Goal: Information Seeking & Learning: Find specific fact

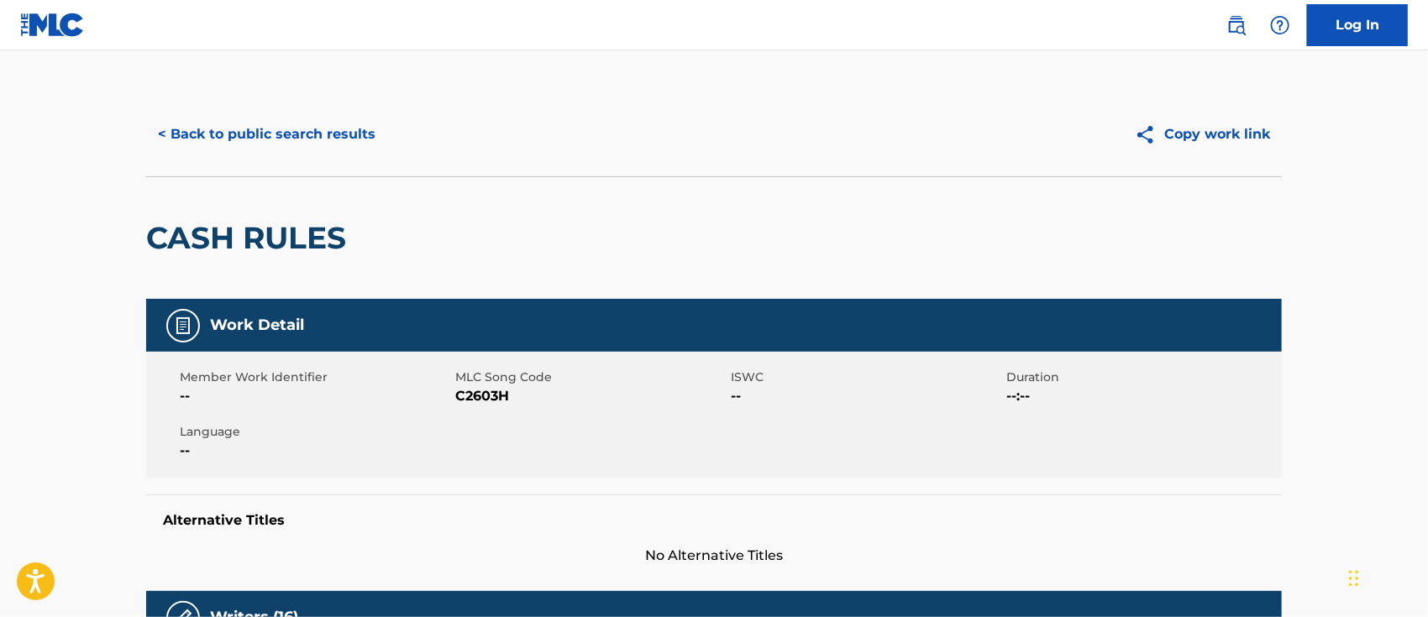
click at [294, 134] on button "< Back to public search results" at bounding box center [266, 134] width 241 height 42
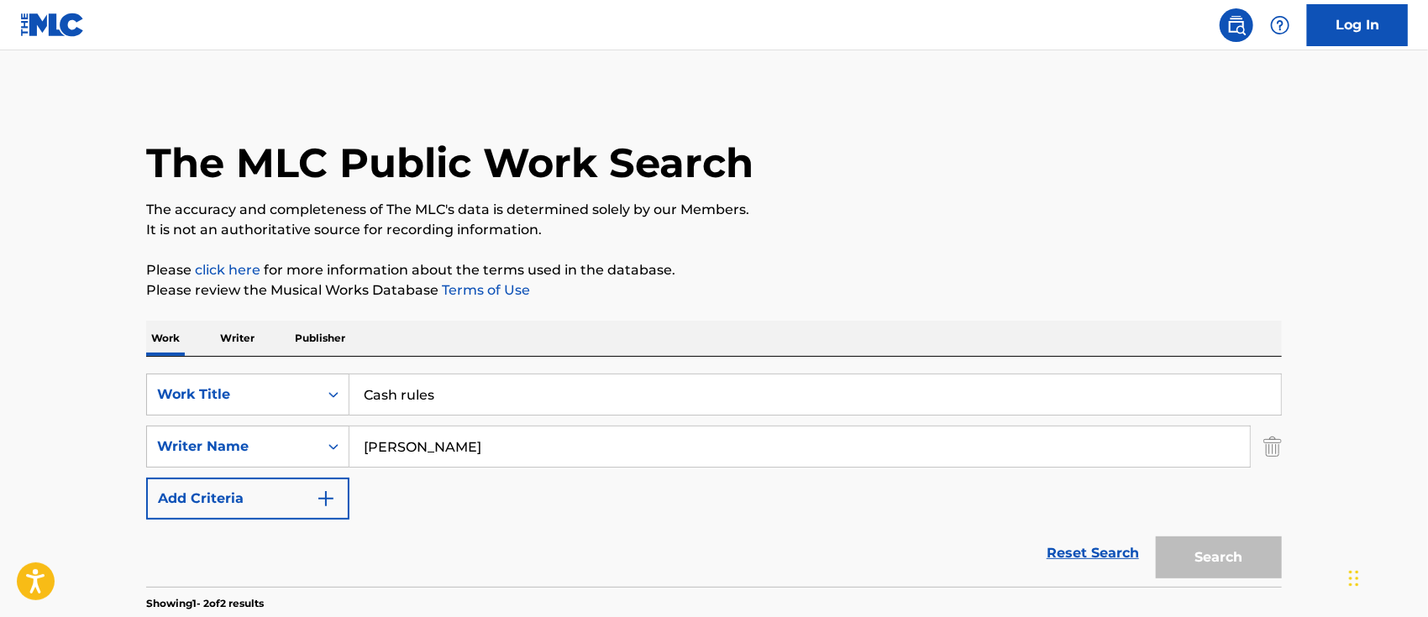
scroll to position [166, 0]
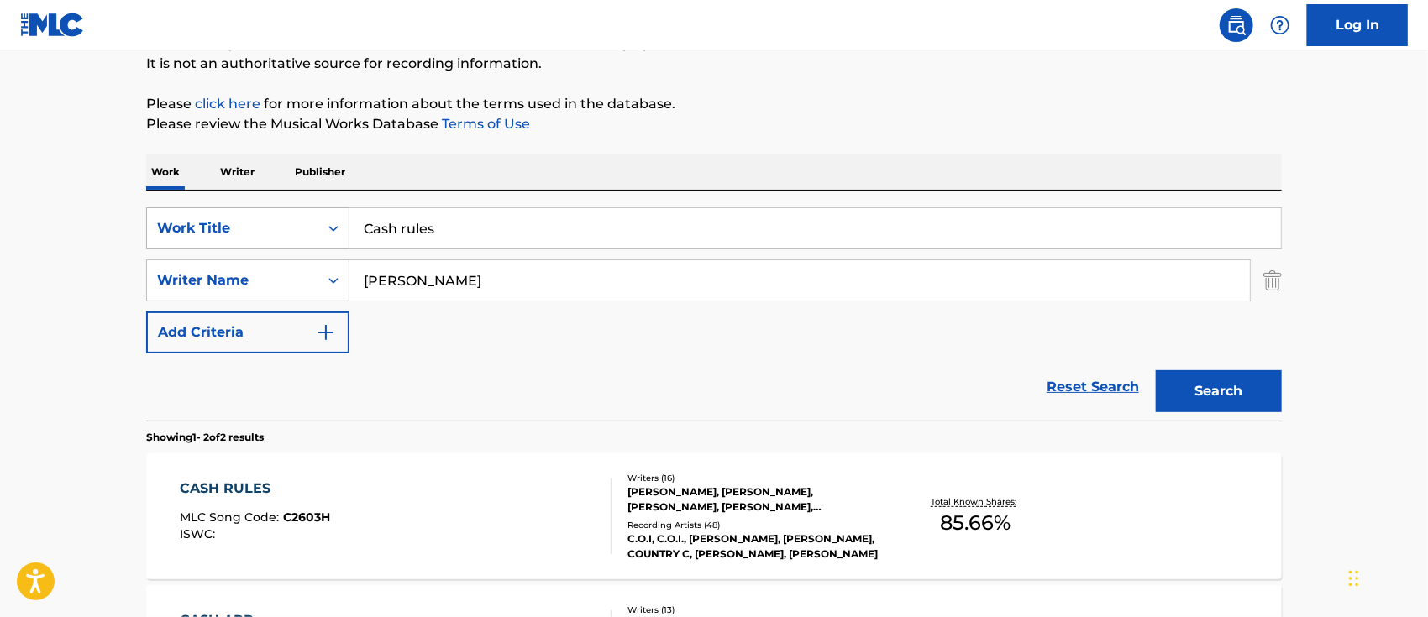
drag, startPoint x: 468, startPoint y: 227, endPoint x: 329, endPoint y: 221, distance: 138.7
click at [329, 221] on div "SearchWithCriteriaad744508-2f88-4939-b314-8029edc06434 Work Title Cash rules" at bounding box center [714, 228] width 1136 height 42
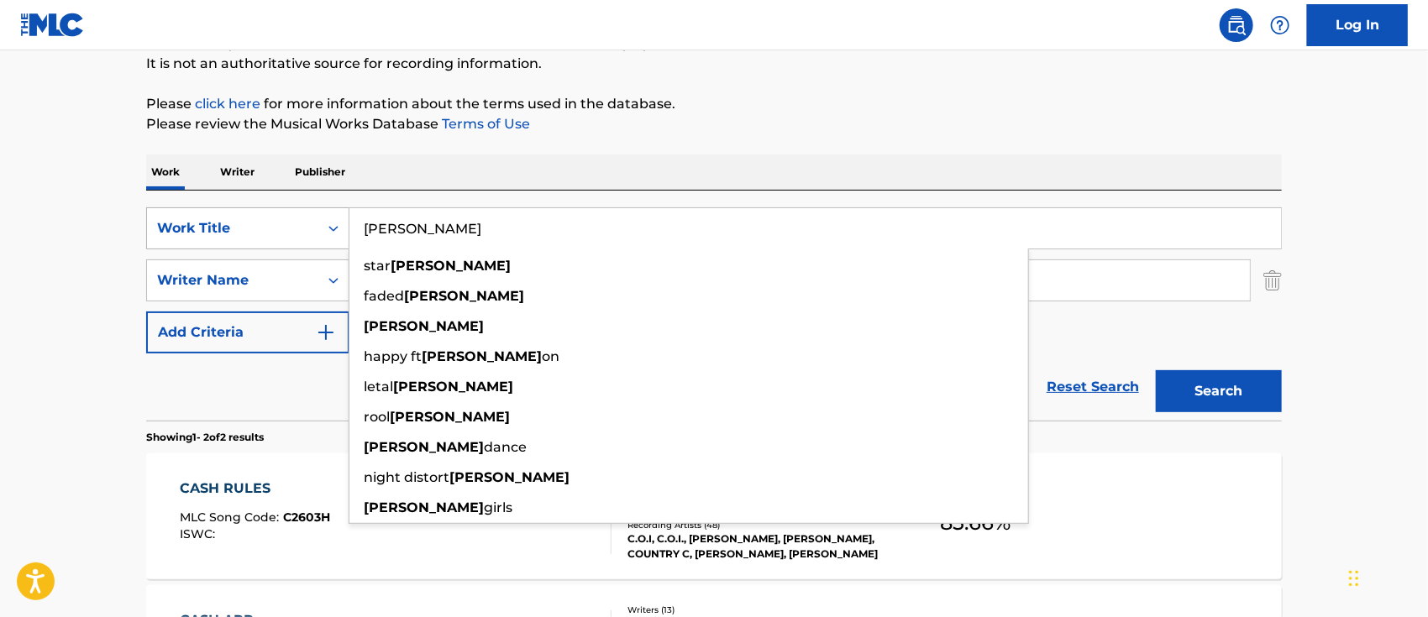
click at [1156, 370] on button "Search" at bounding box center [1219, 391] width 126 height 42
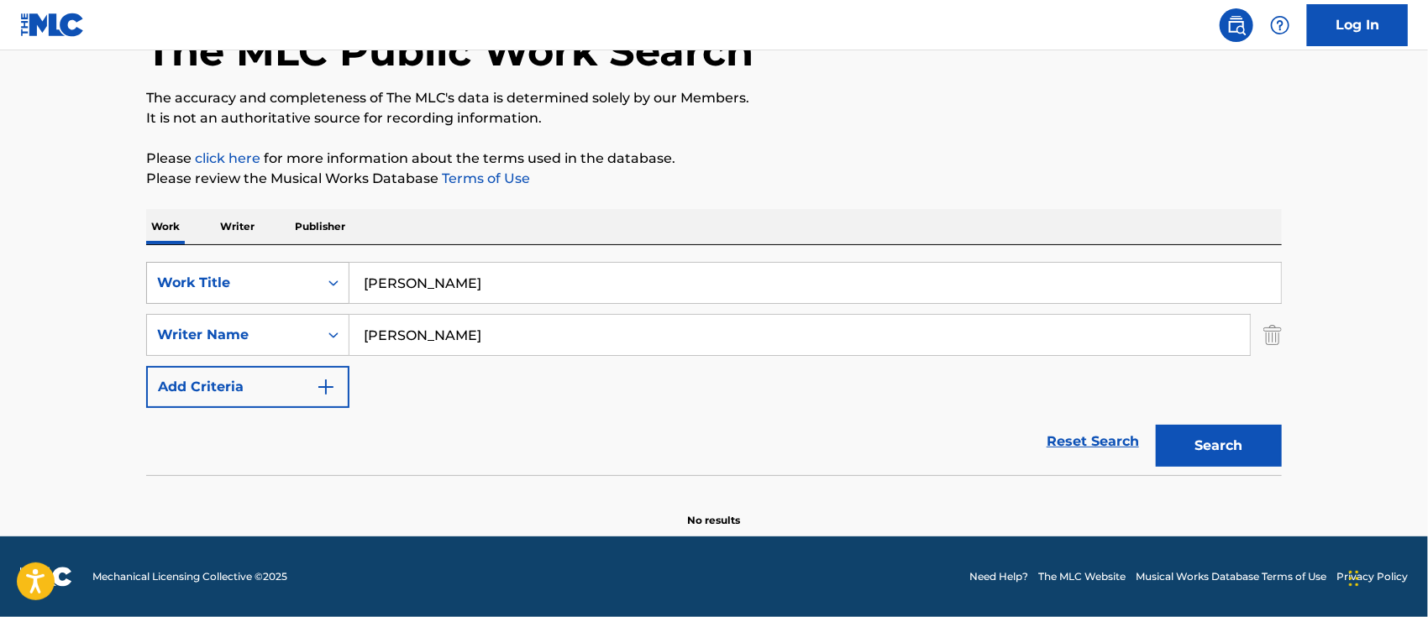
scroll to position [111, 0]
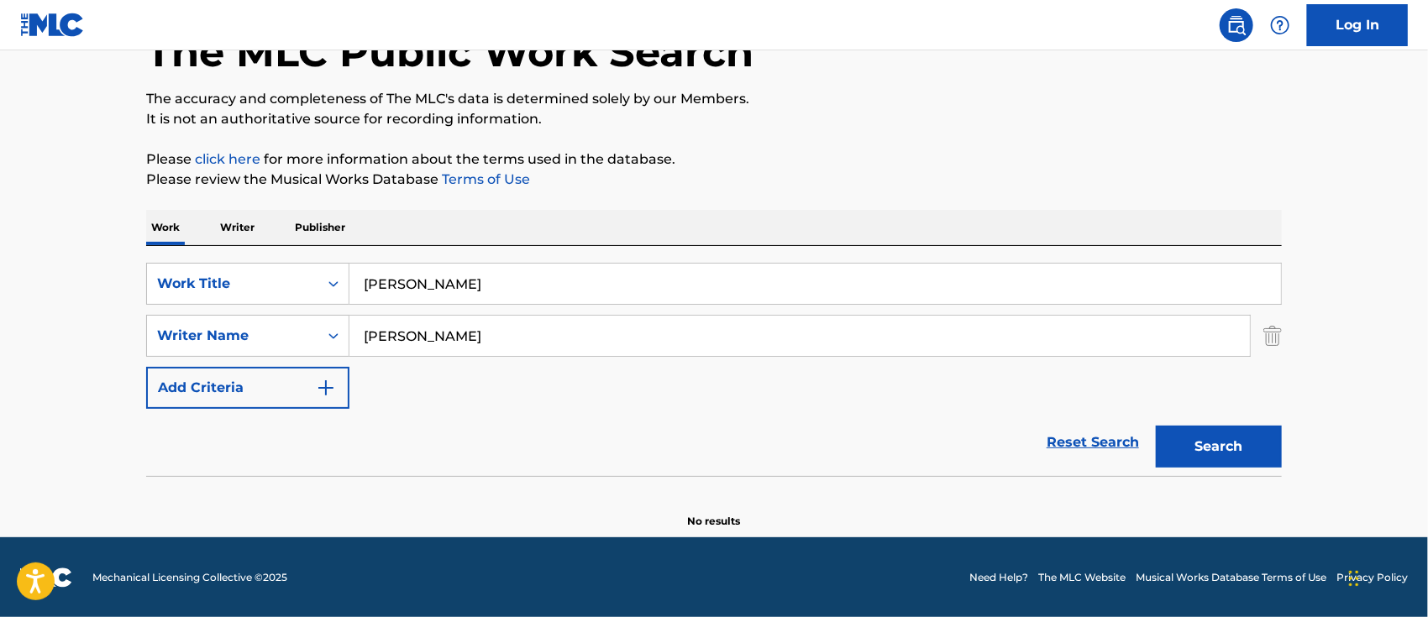
click at [369, 276] on input "[PERSON_NAME]" at bounding box center [815, 284] width 932 height 40
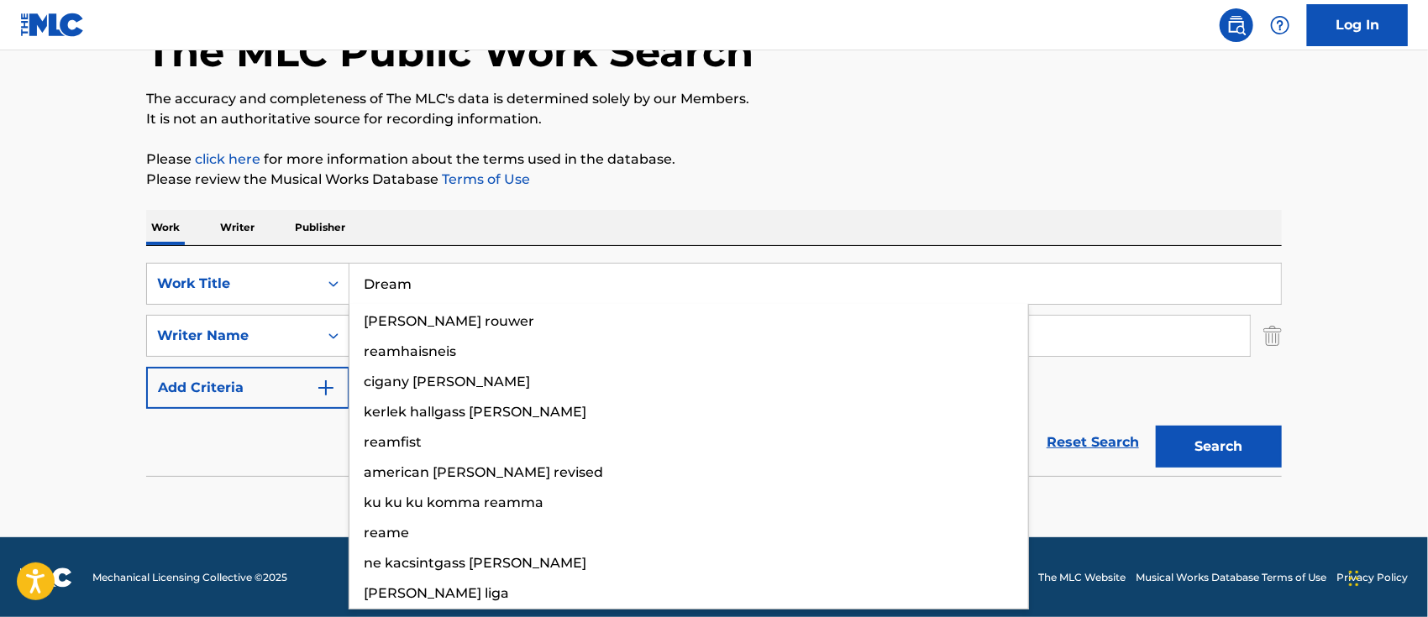
type input "Dream"
click at [1156, 426] on button "Search" at bounding box center [1219, 447] width 126 height 42
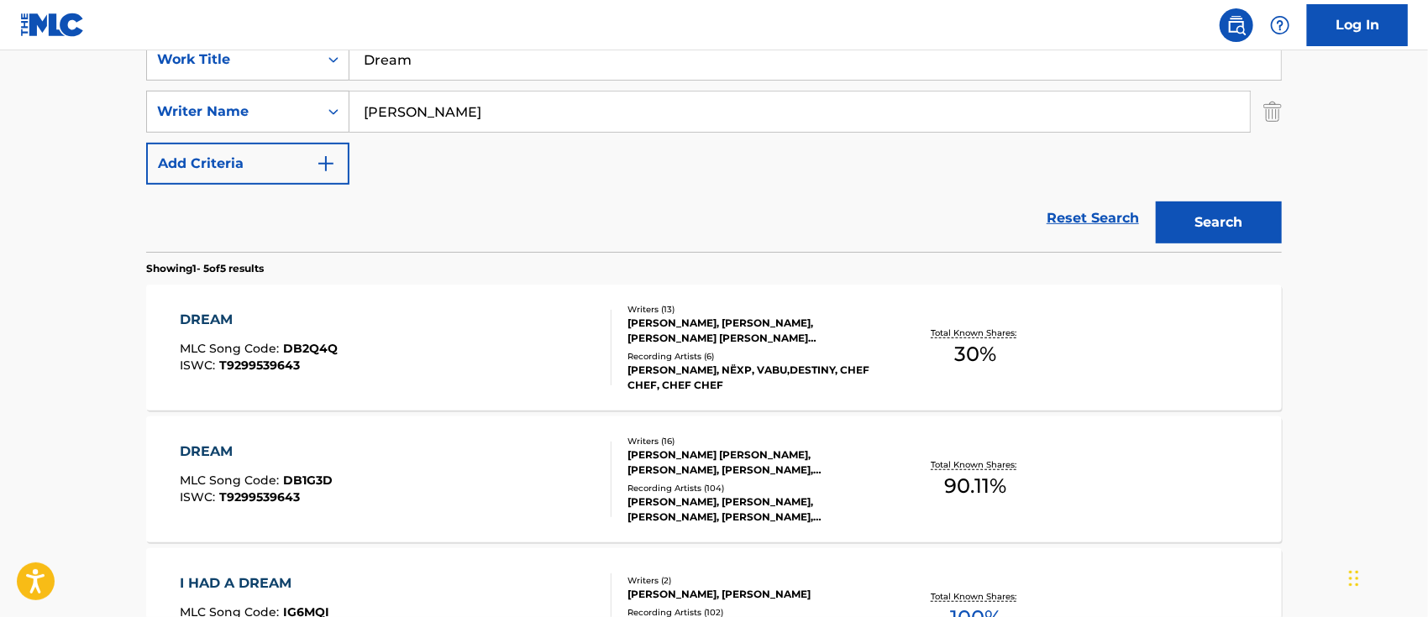
scroll to position [447, 0]
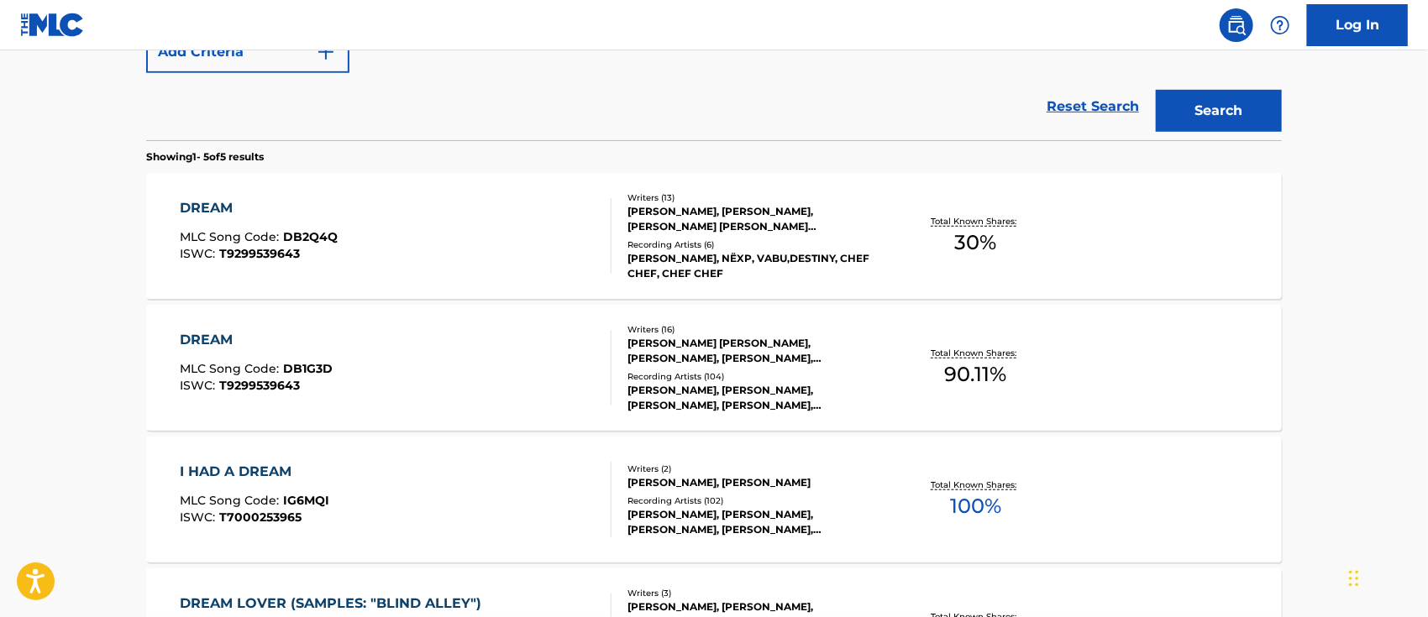
click at [1341, 333] on main "The MLC Public Work Search The accuracy and completeness of The MLC's data is d…" at bounding box center [714, 259] width 1428 height 1310
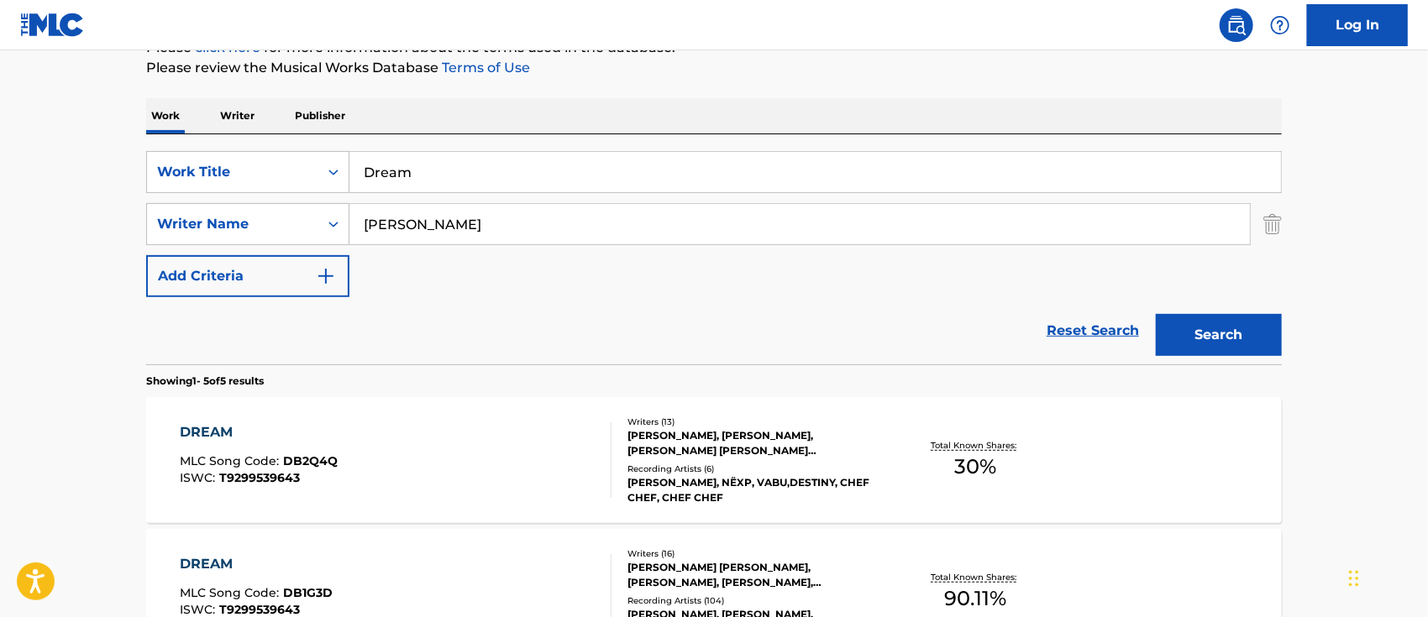
scroll to position [335, 0]
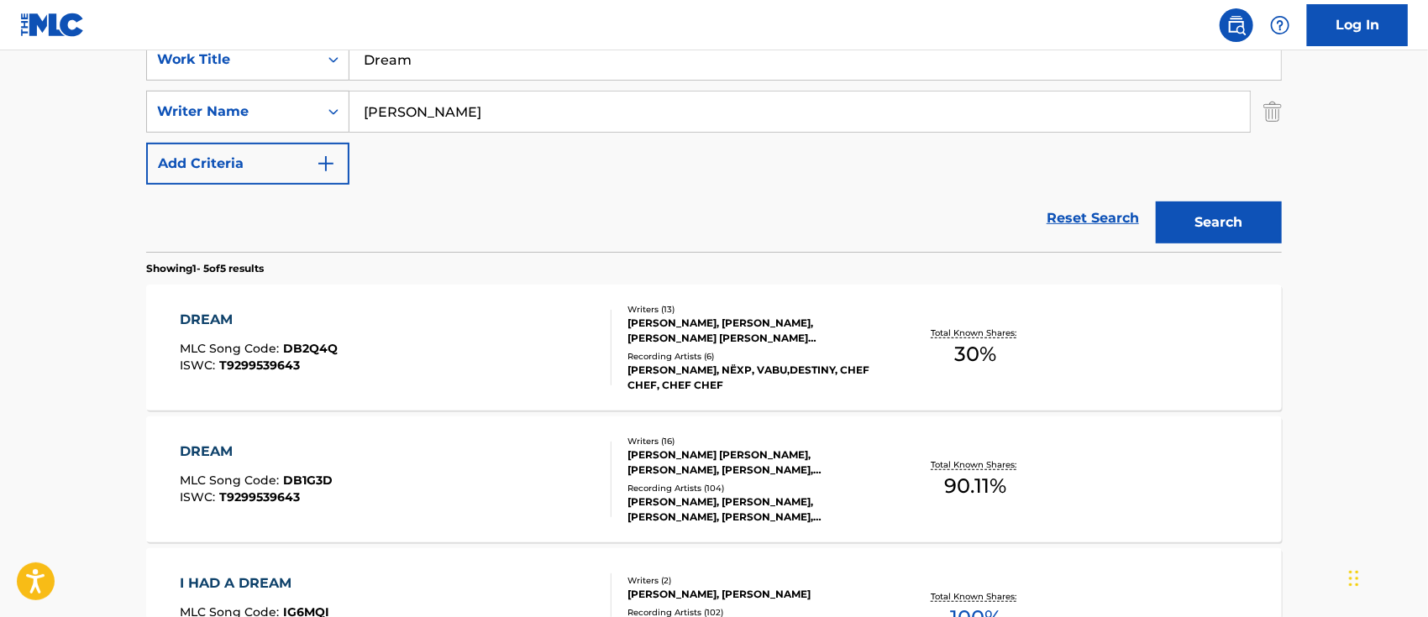
click at [215, 315] on div "DREAM" at bounding box center [260, 320] width 158 height 20
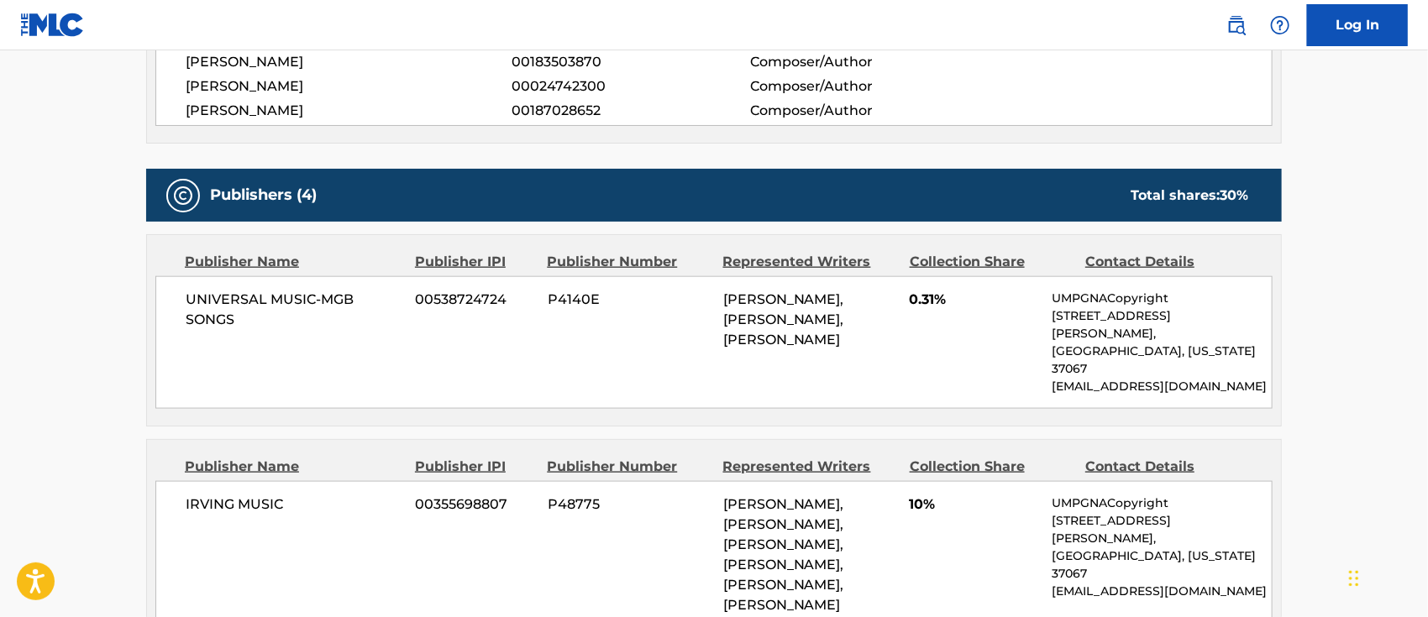
scroll to position [784, 0]
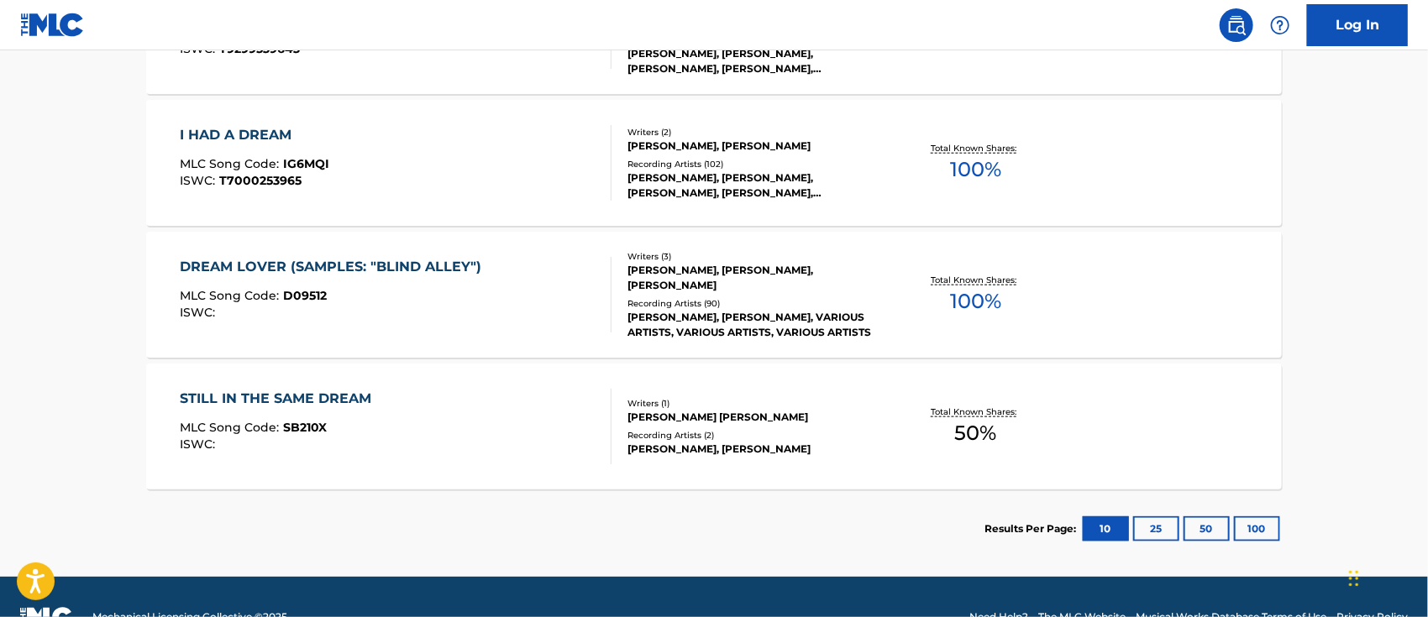
scroll to position [335, 0]
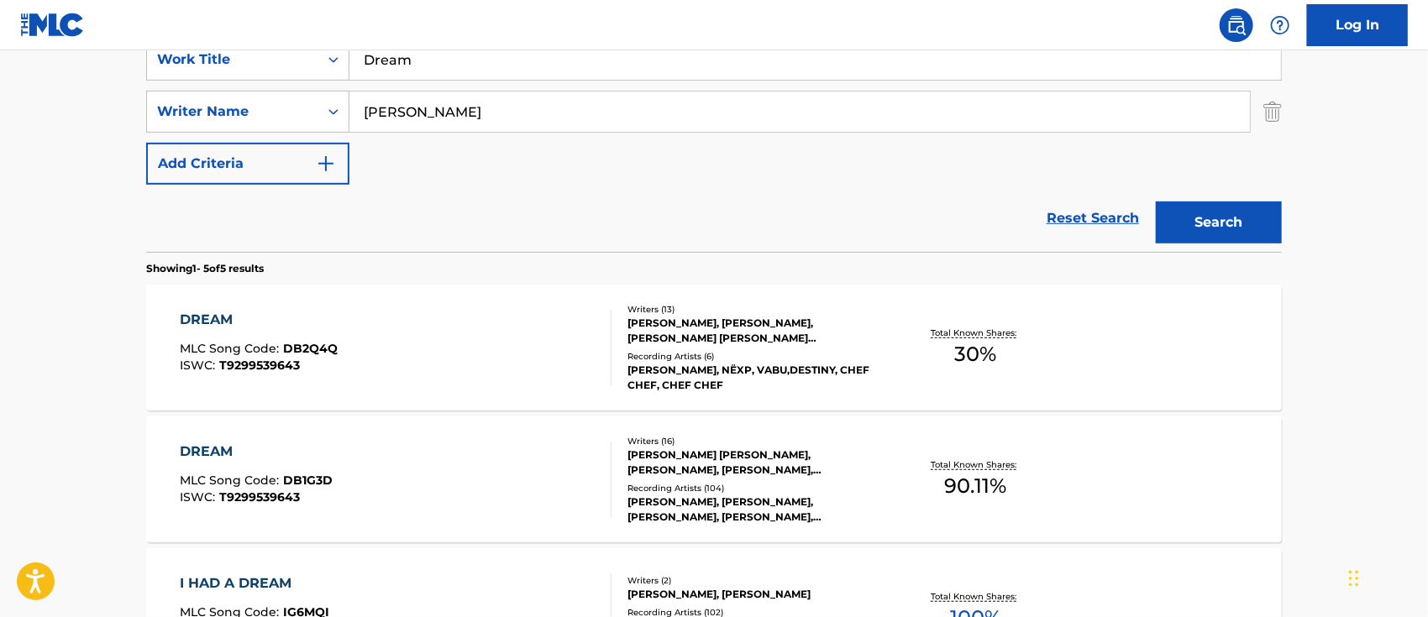
drag, startPoint x: 427, startPoint y: 71, endPoint x: 349, endPoint y: 62, distance: 77.8
click at [349, 62] on input "Dream" at bounding box center [815, 59] width 932 height 40
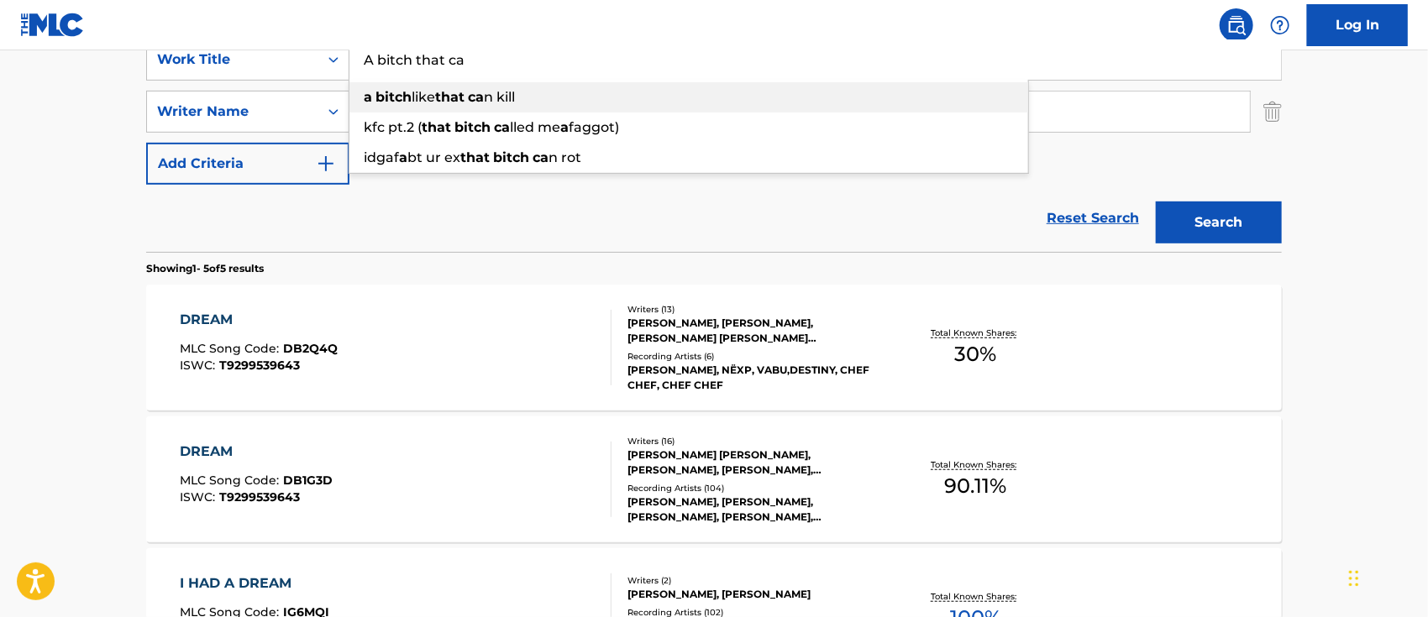
click at [401, 104] on strong "bitch" at bounding box center [393, 97] width 36 height 16
type input "a bitch like that can kill"
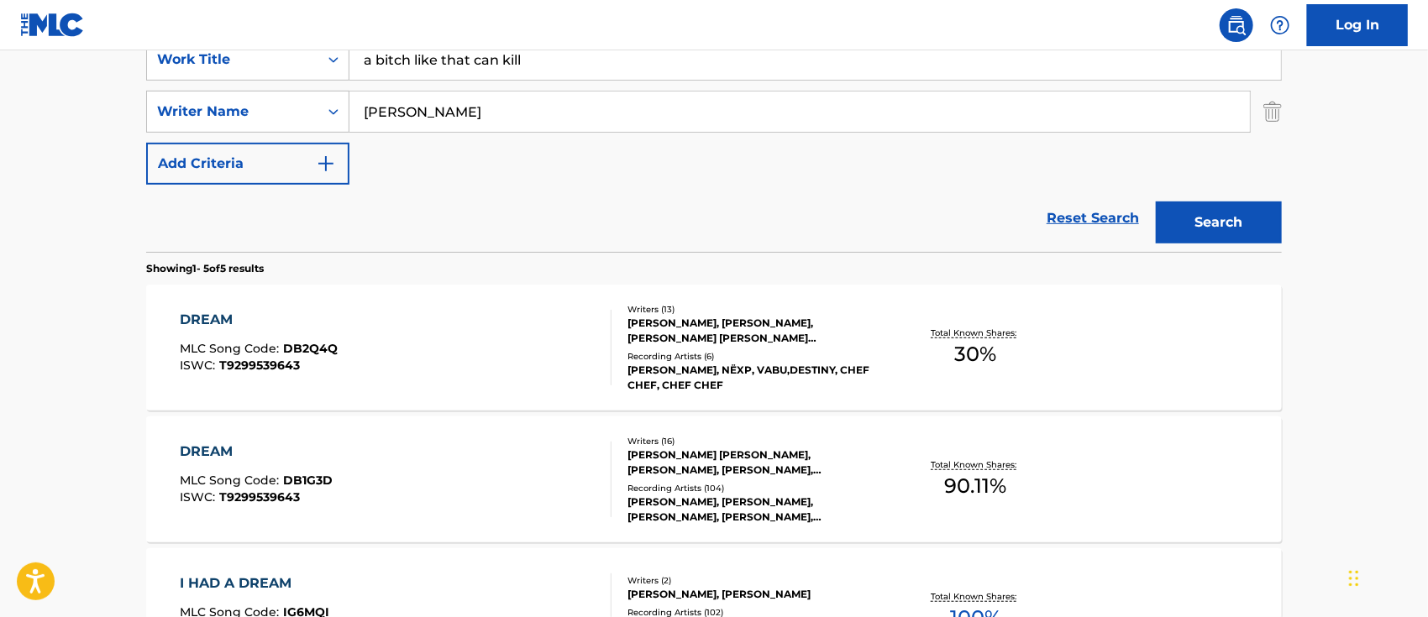
drag, startPoint x: 1246, startPoint y: 215, endPoint x: 1202, endPoint y: 221, distance: 44.1
click at [1244, 216] on button "Search" at bounding box center [1219, 223] width 126 height 42
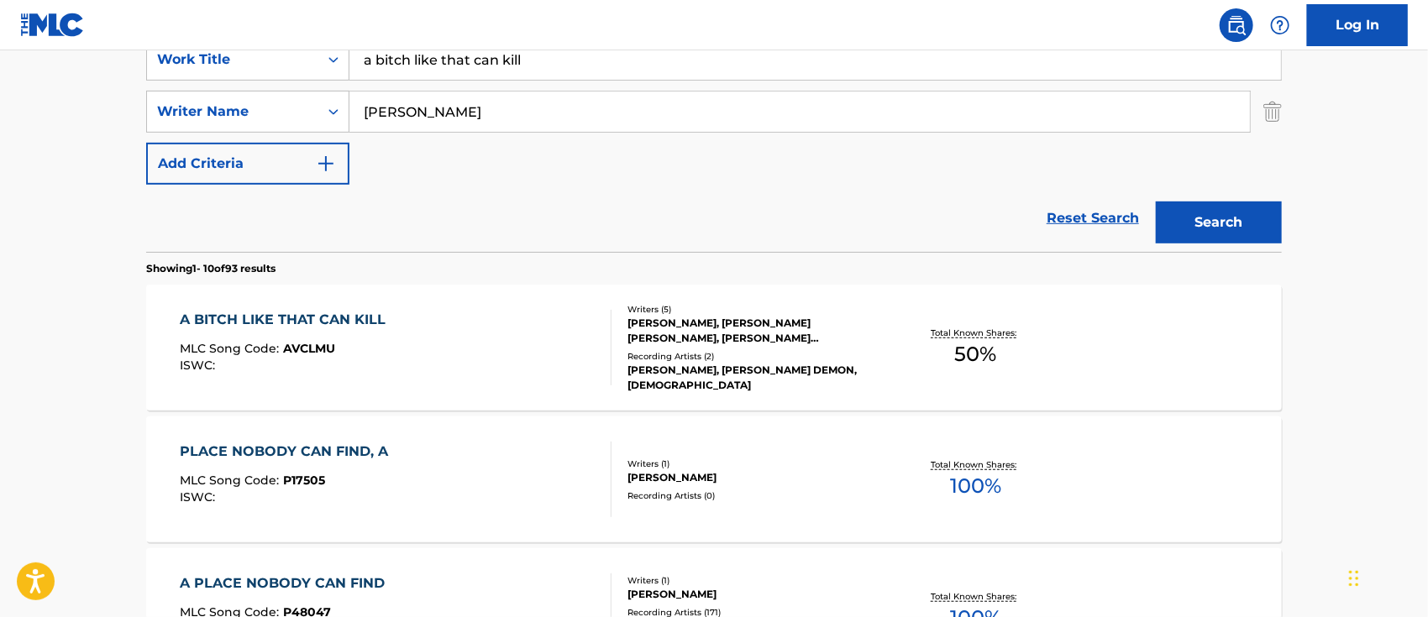
click at [342, 321] on div "A BITCH LIKE THAT CAN KILL" at bounding box center [288, 320] width 214 height 20
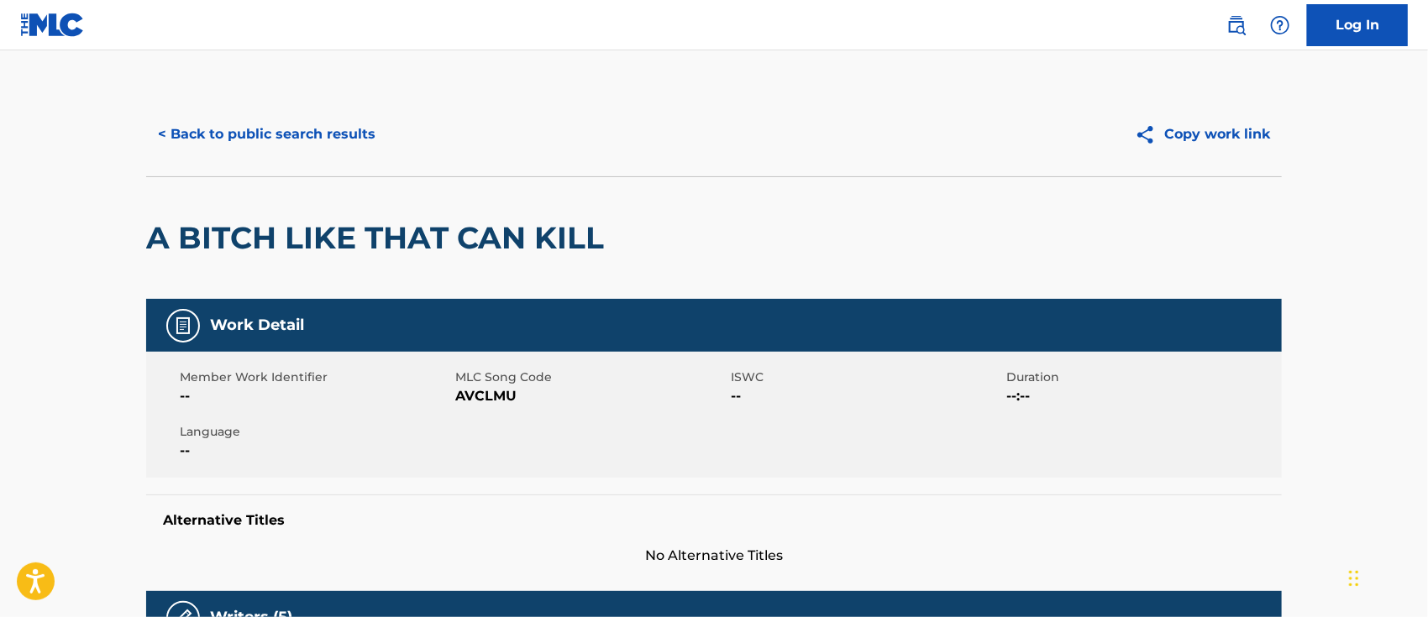
click at [286, 128] on button "< Back to public search results" at bounding box center [266, 134] width 241 height 42
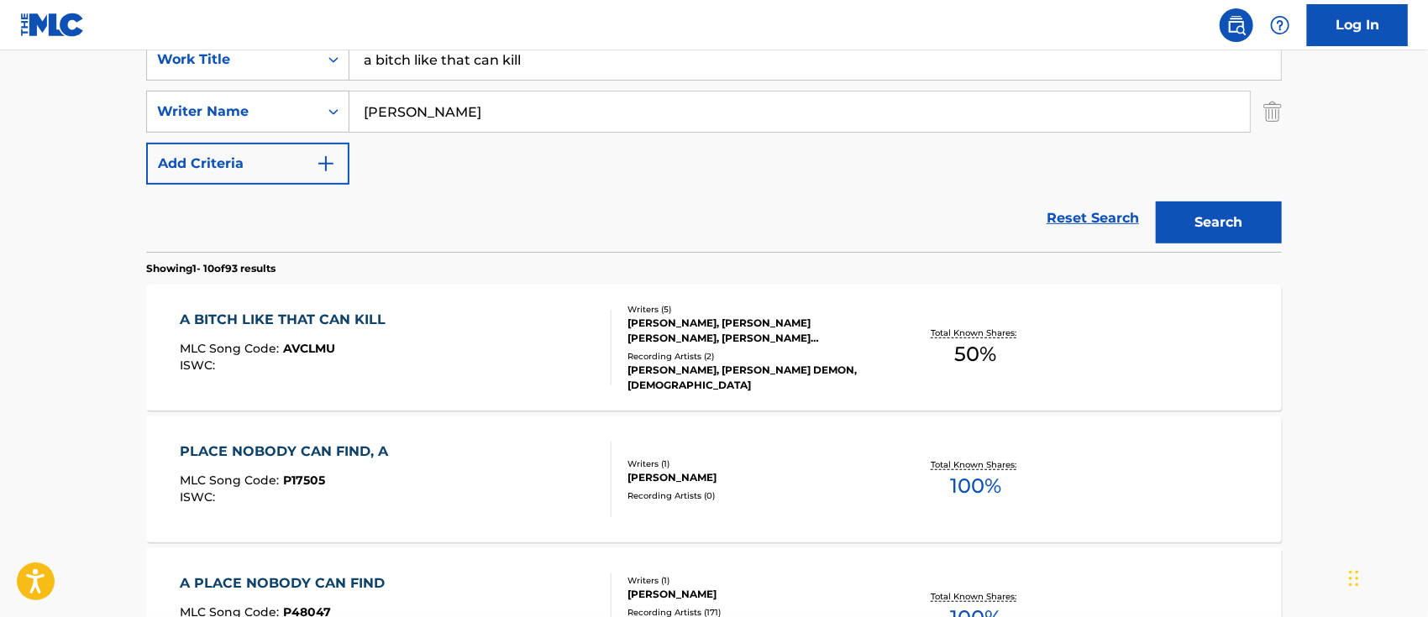
scroll to position [111, 0]
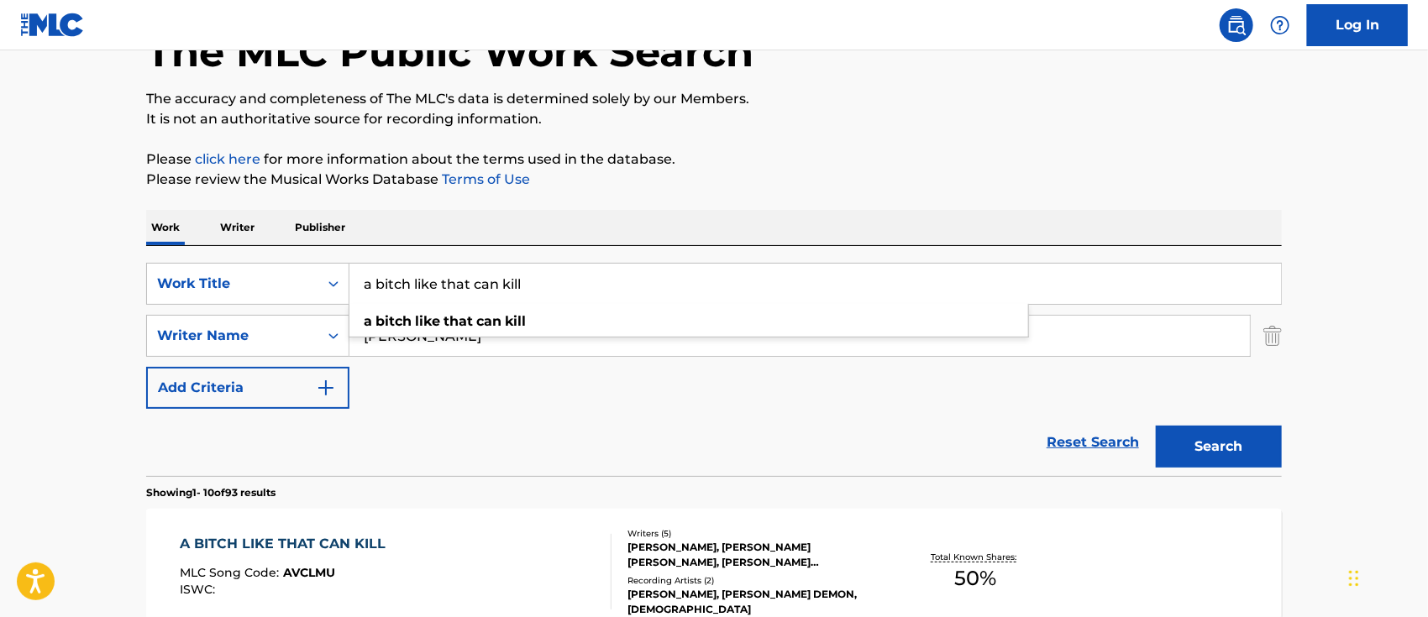
drag, startPoint x: 566, startPoint y: 277, endPoint x: 287, endPoint y: 251, distance: 280.1
click at [287, 253] on div "SearchWithCriteriaad744508-2f88-4939-b314-8029edc06434 Work Title a bitch like …" at bounding box center [714, 361] width 1136 height 230
type input "G"
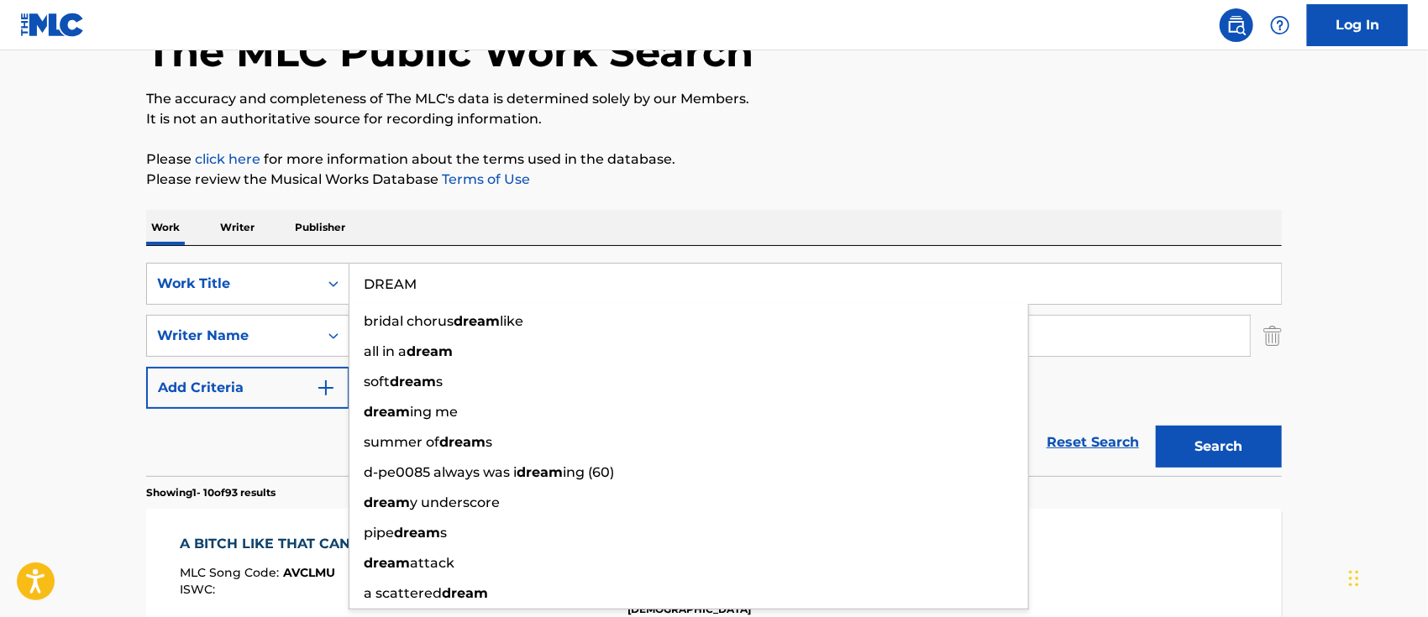
type input "DREAM"
click at [1156, 426] on button "Search" at bounding box center [1219, 447] width 126 height 42
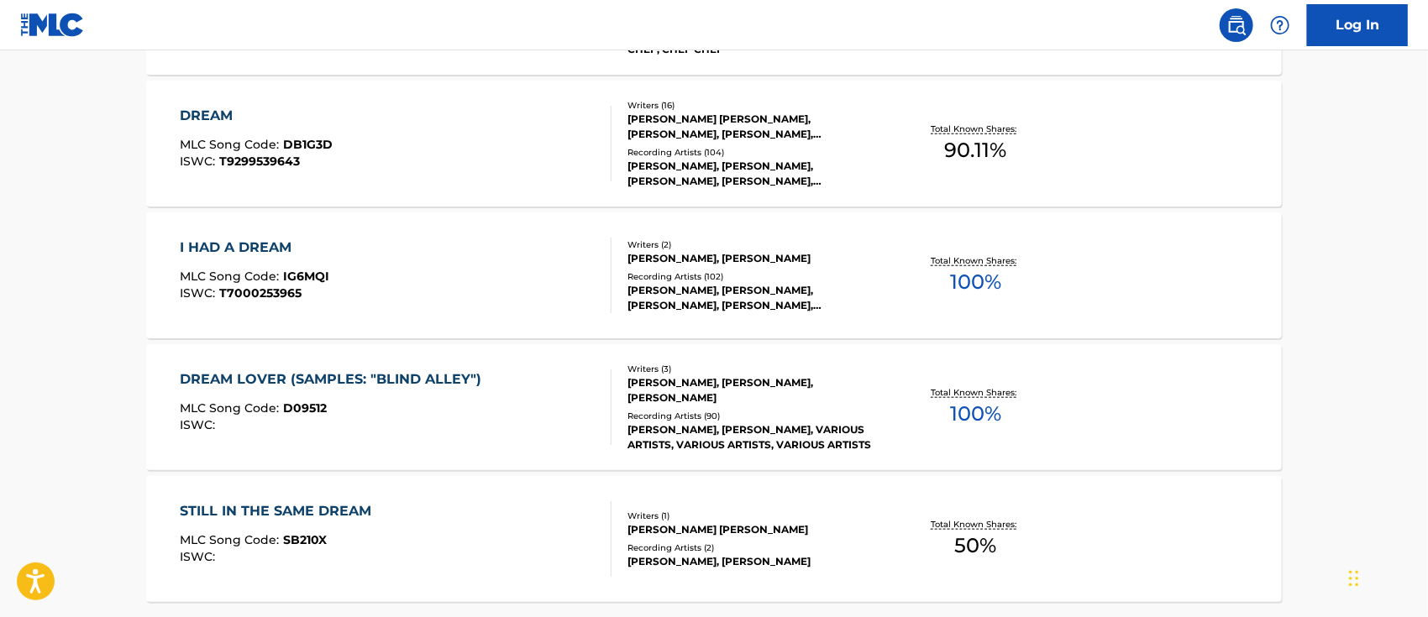
scroll to position [783, 0]
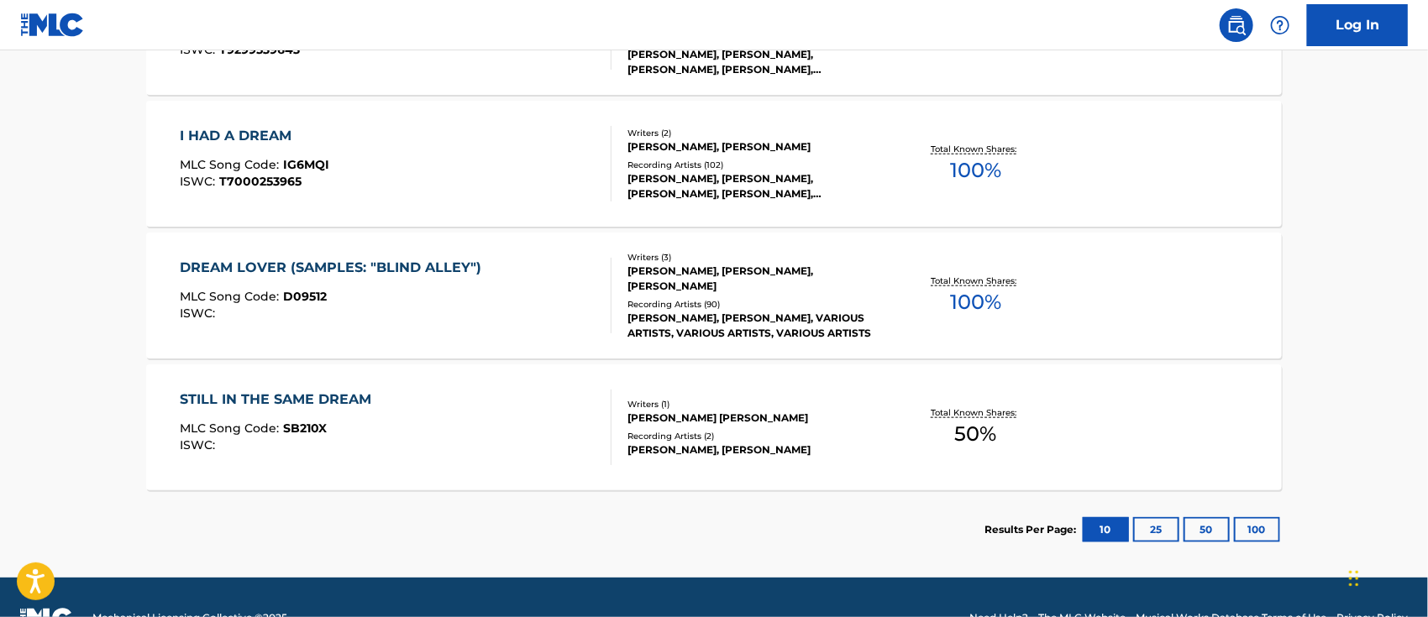
click at [370, 270] on div "DREAM LOVER (SAMPLES: "BLIND ALLEY")" at bounding box center [336, 268] width 310 height 20
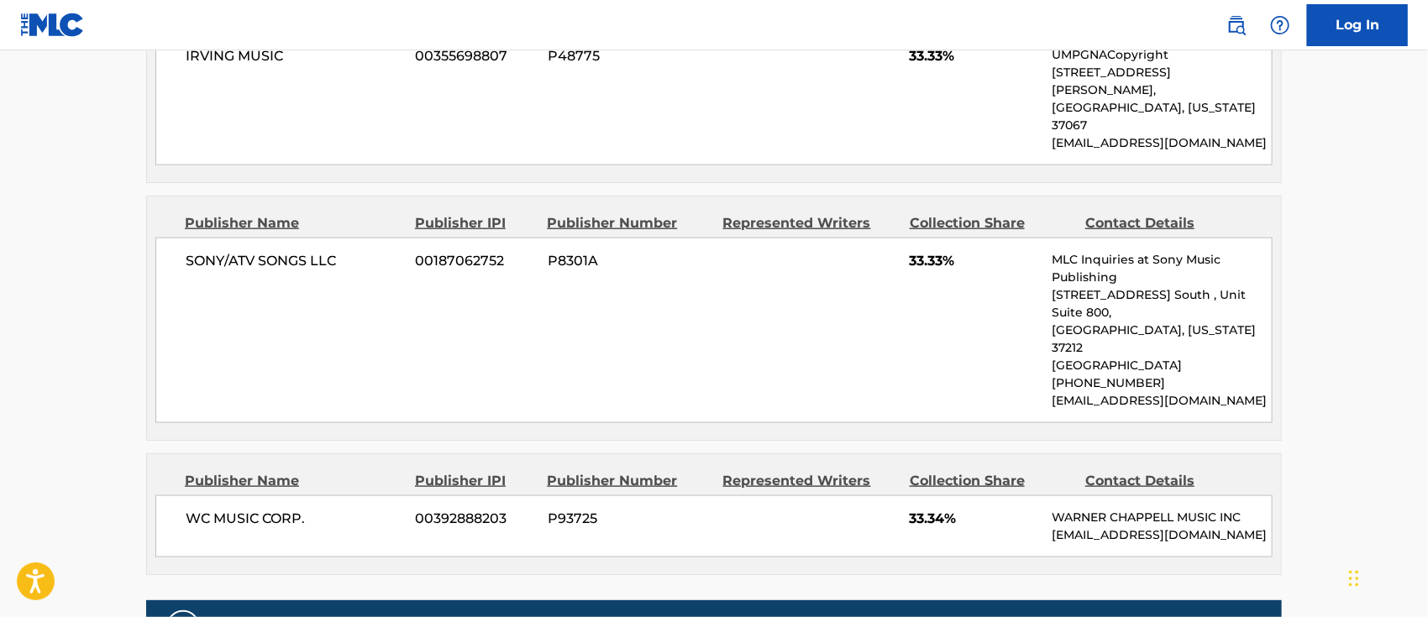
scroll to position [672, 0]
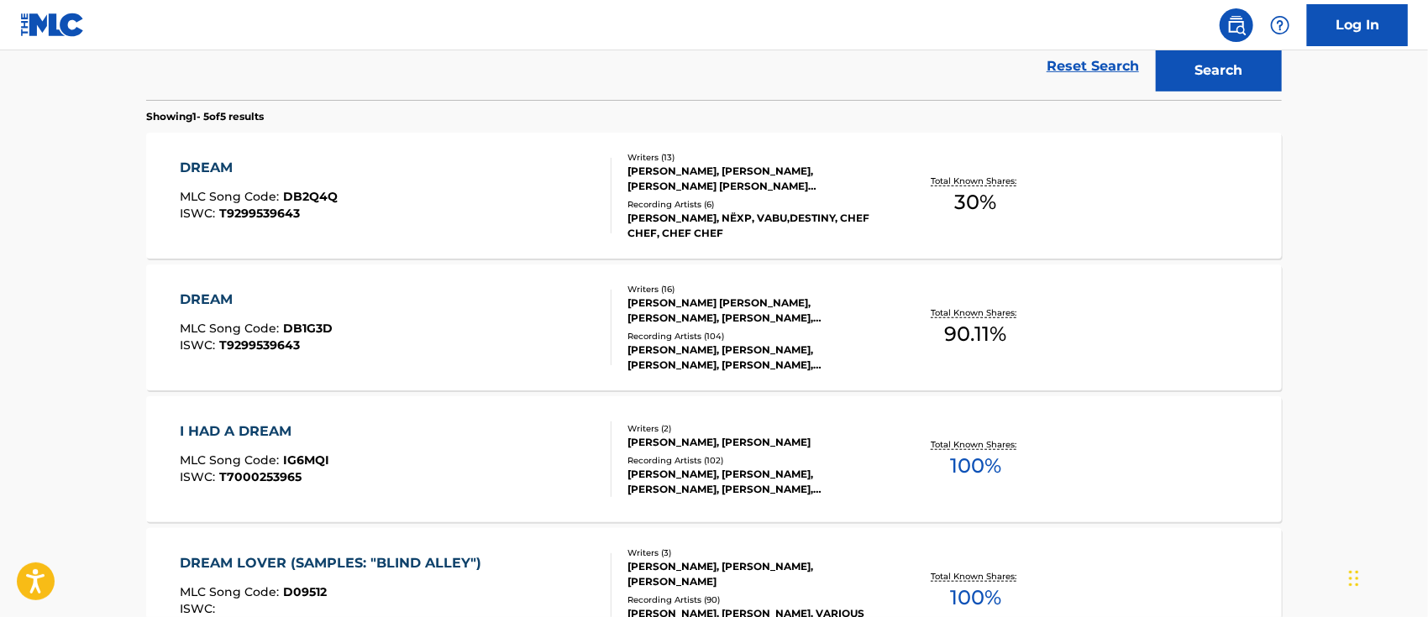
scroll to position [151, 0]
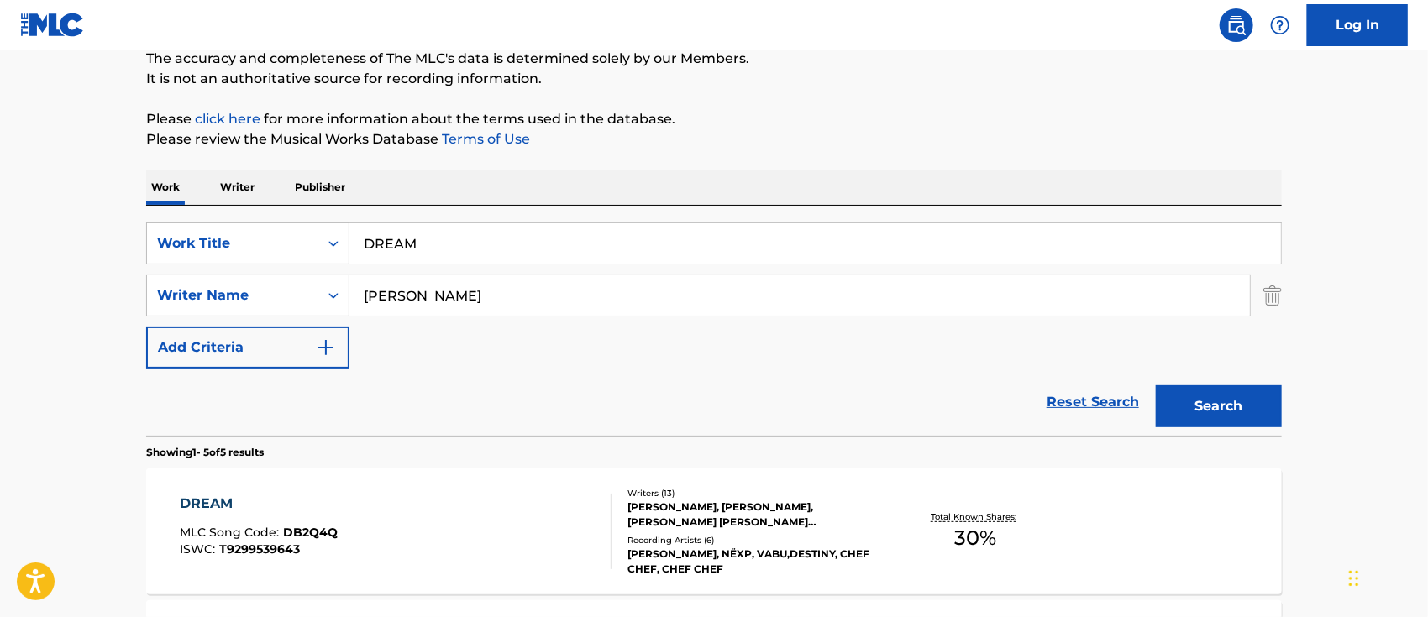
click at [427, 245] on input "DREAM" at bounding box center [815, 243] width 932 height 40
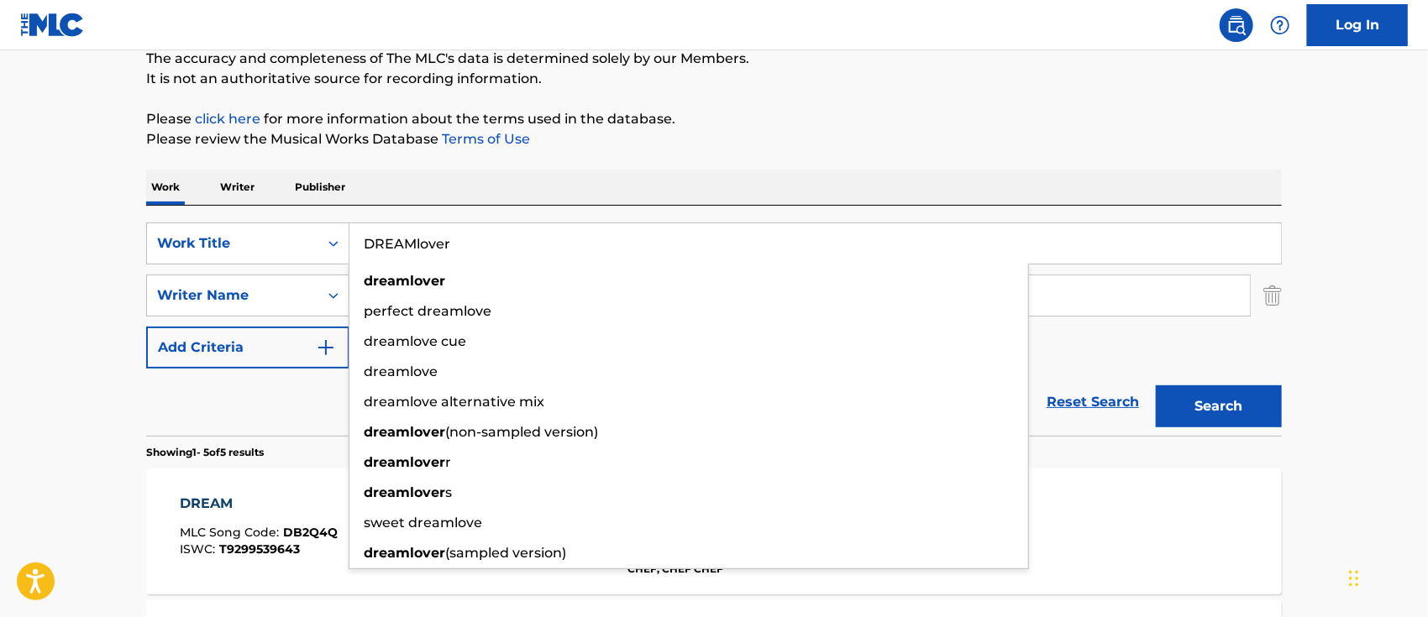
type input "DREAMlover"
click at [1156, 386] on button "Search" at bounding box center [1219, 407] width 126 height 42
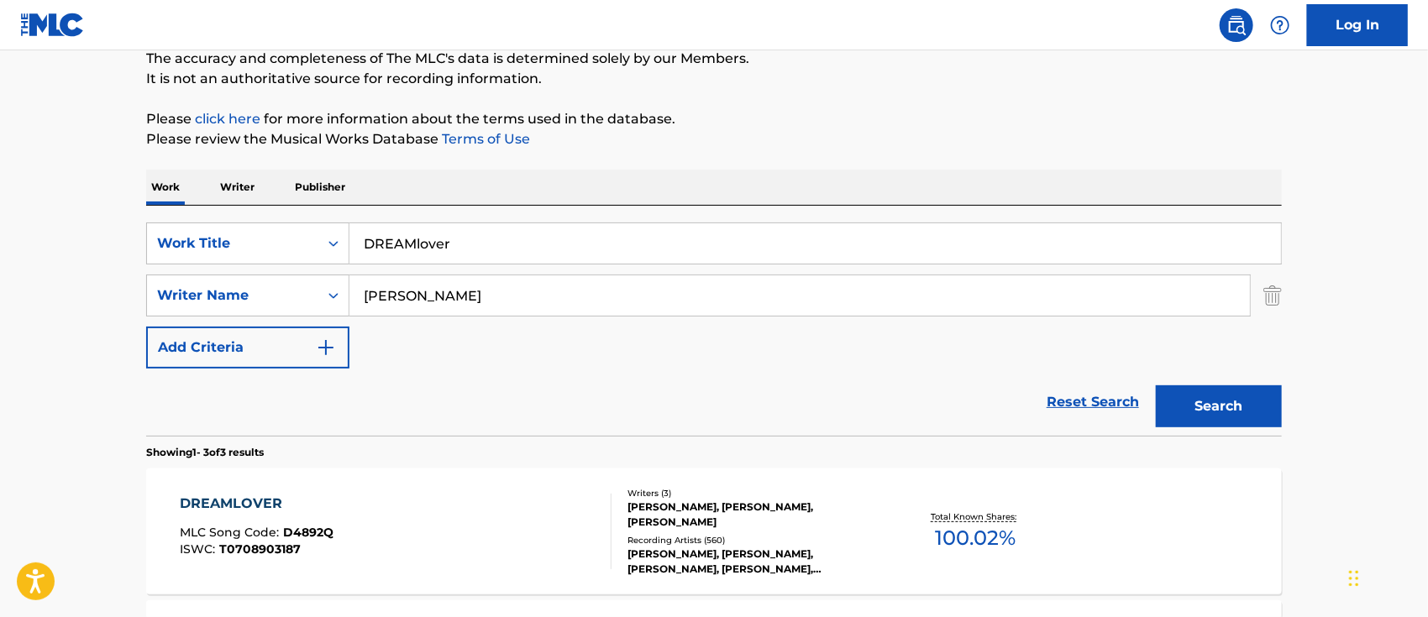
scroll to position [375, 0]
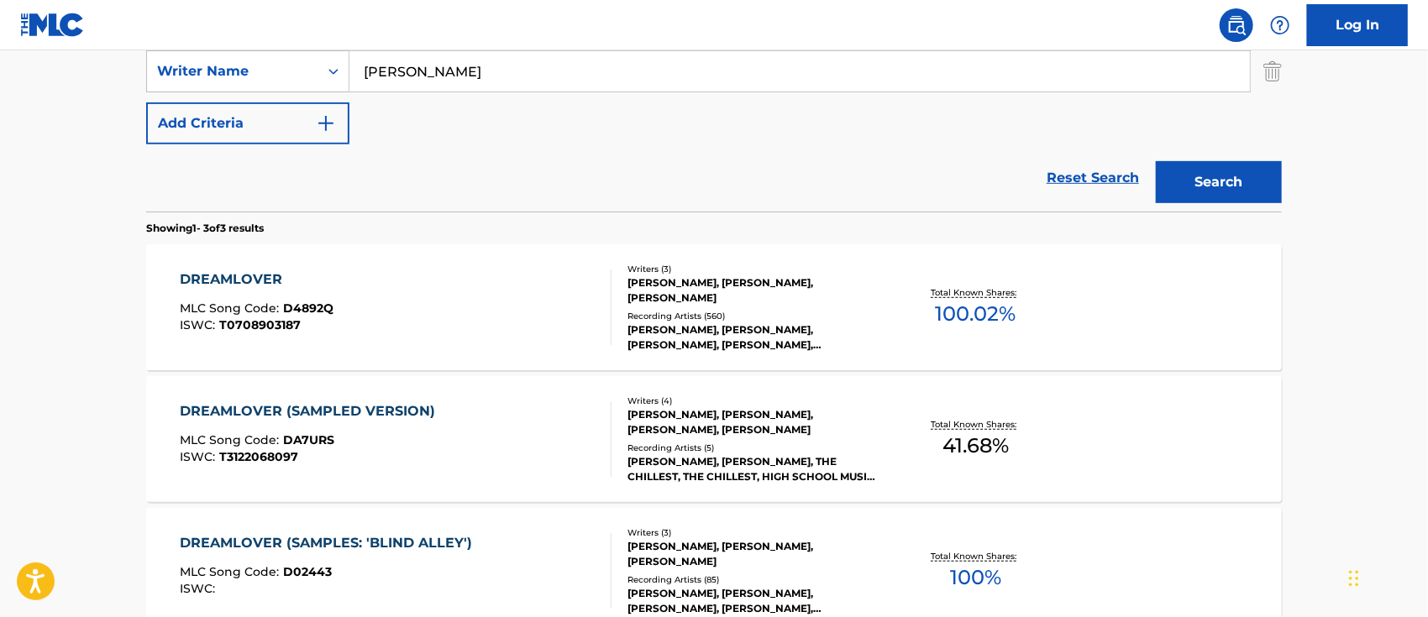
click at [205, 406] on div "DREAMLOVER (SAMPLED VERSION)" at bounding box center [313, 412] width 264 height 20
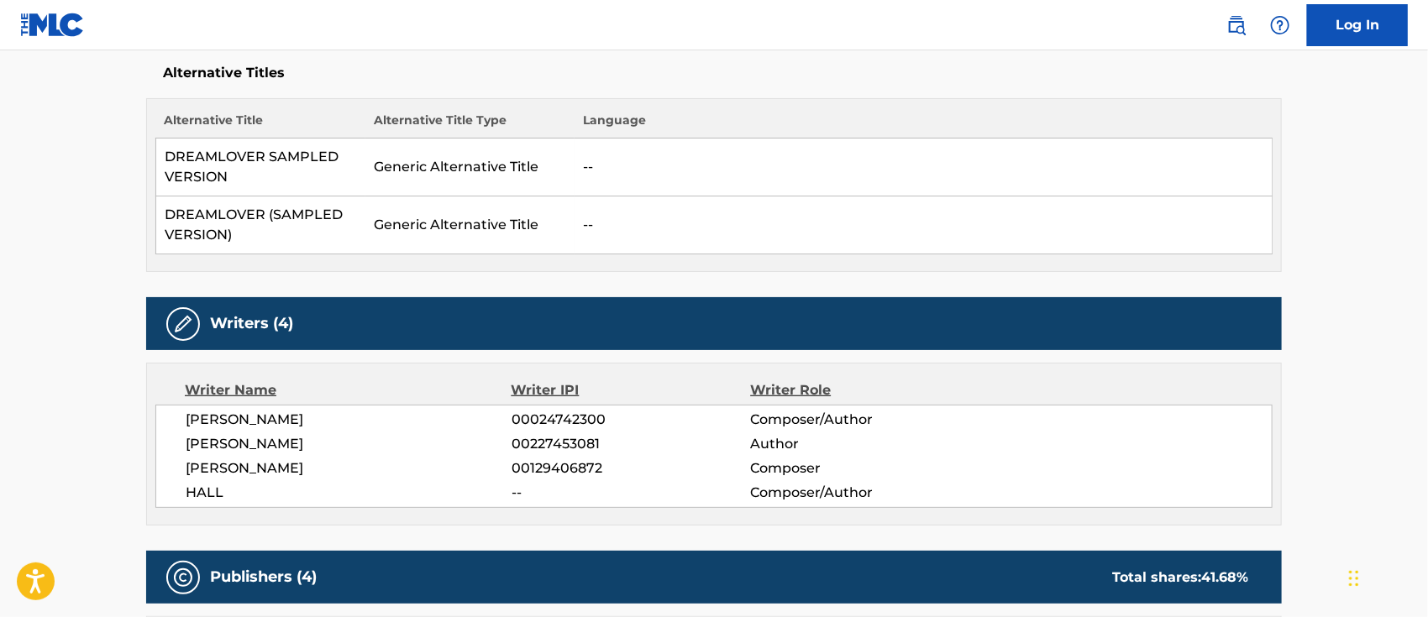
scroll to position [112, 0]
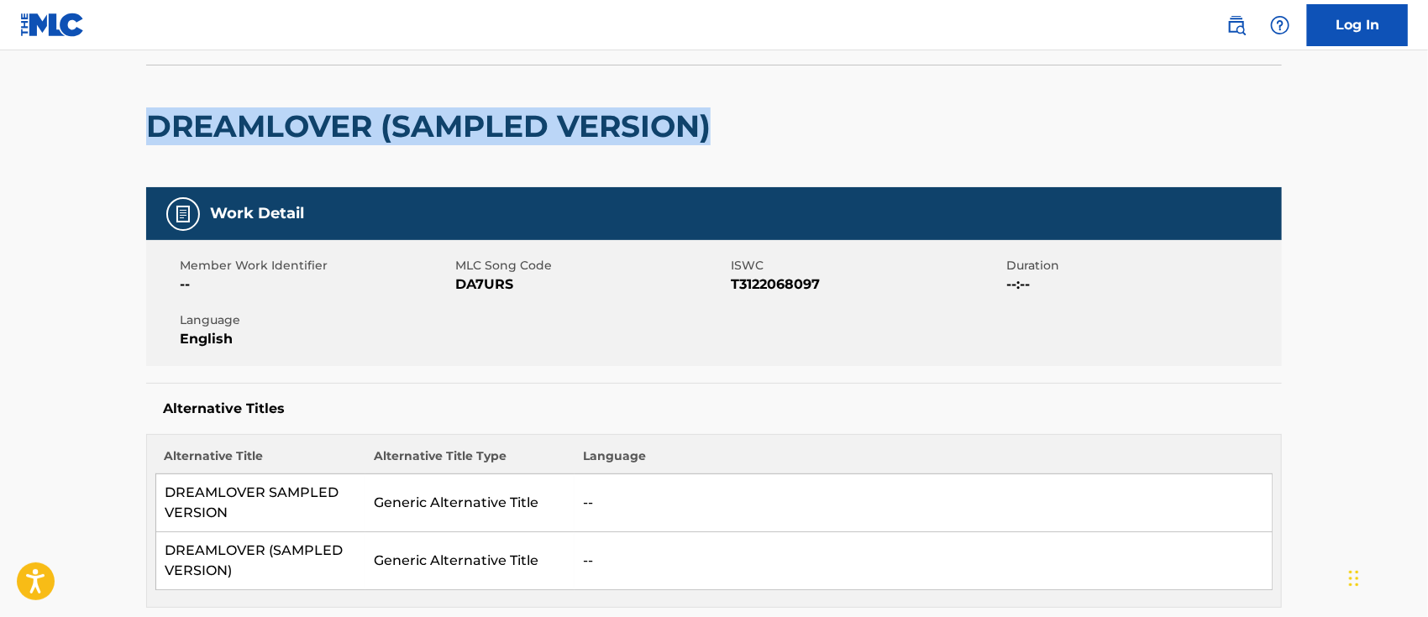
drag, startPoint x: 148, startPoint y: 123, endPoint x: 732, endPoint y: 131, distance: 584.7
click at [732, 131] on div "DREAMLOVER (SAMPLED VERSION)" at bounding box center [714, 126] width 1136 height 123
copy h2 "DREAMLOVER (SAMPLED VERSION)"
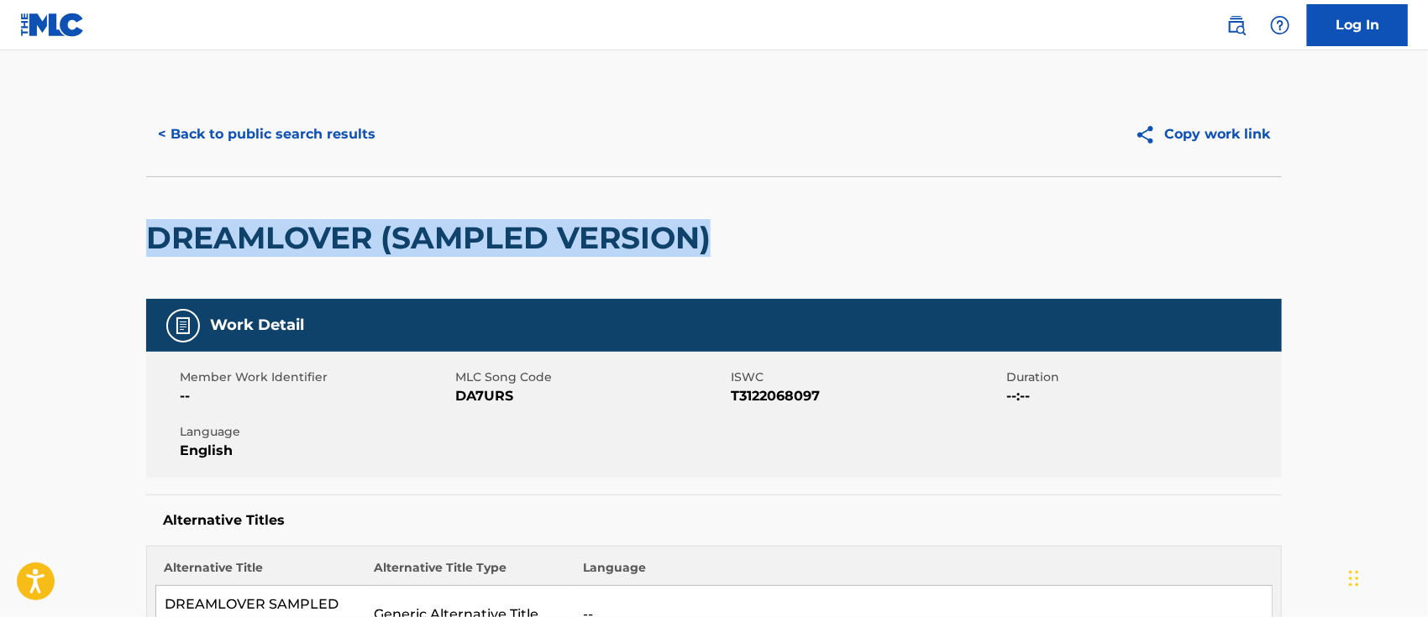
click at [235, 126] on button "< Back to public search results" at bounding box center [266, 134] width 241 height 42
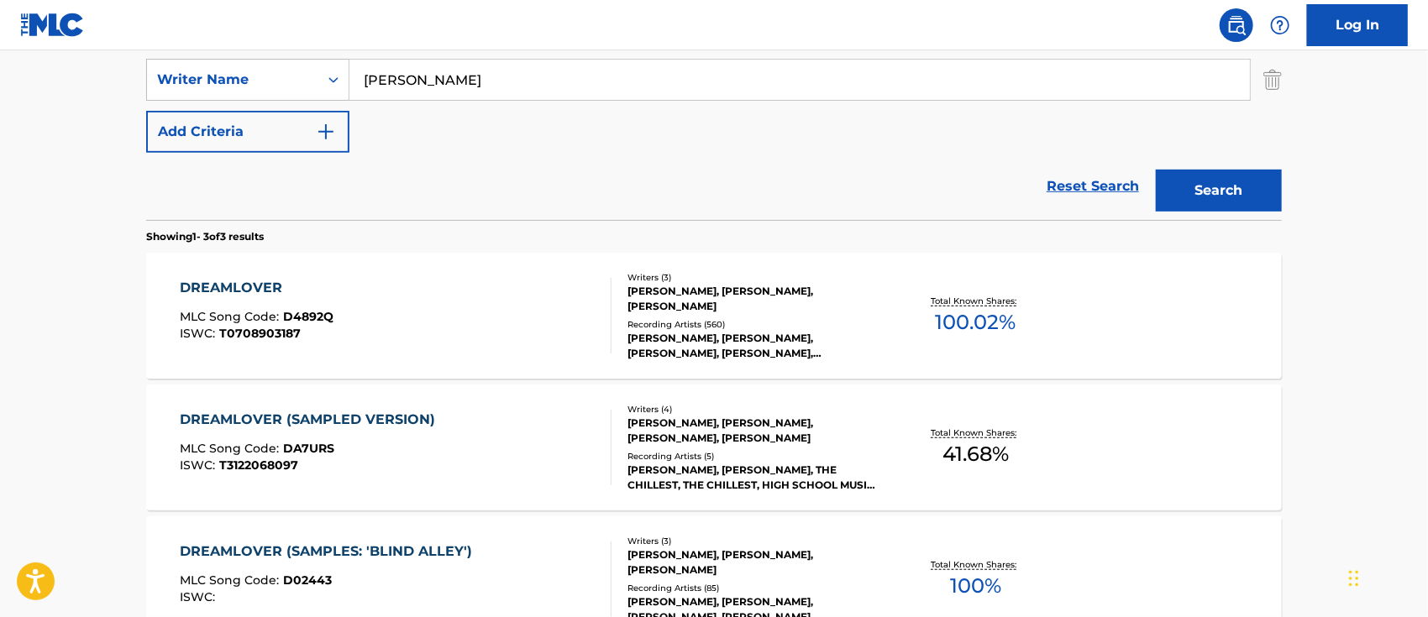
scroll to position [479, 0]
